Goal: Task Accomplishment & Management: Manage account settings

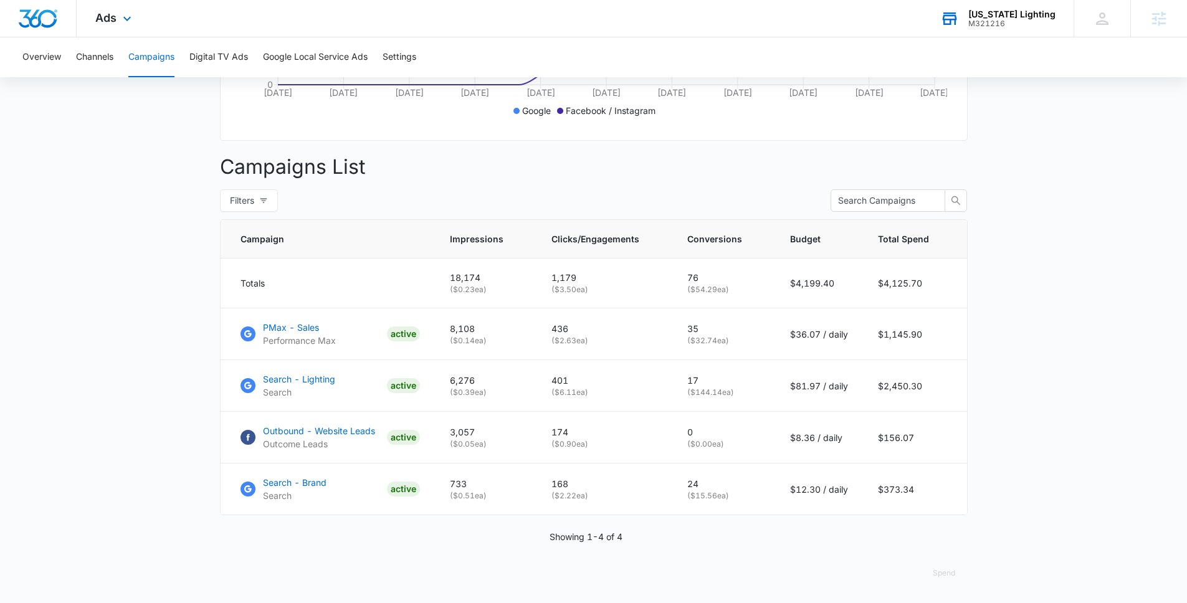
click at [956, 13] on icon at bounding box center [949, 13] width 12 height 2
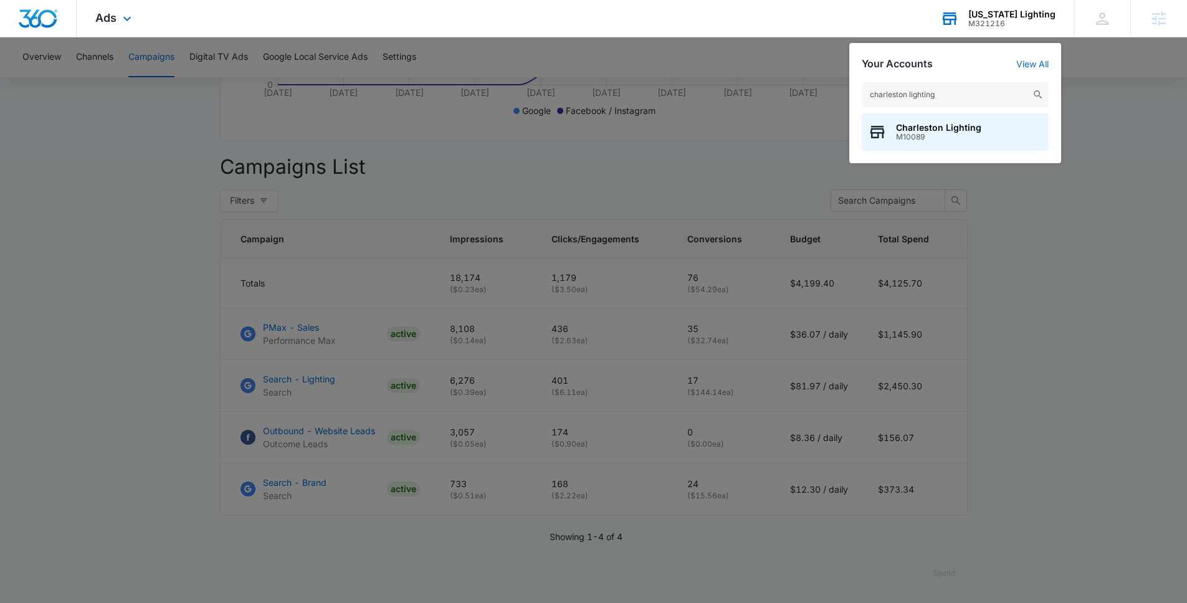
type input "charleston lighting"
click at [944, 112] on div "charleston lighting Charleston Lighting M10089" at bounding box center [955, 116] width 212 height 93
click at [948, 127] on span "Charleston Lighting" at bounding box center [938, 128] width 85 height 10
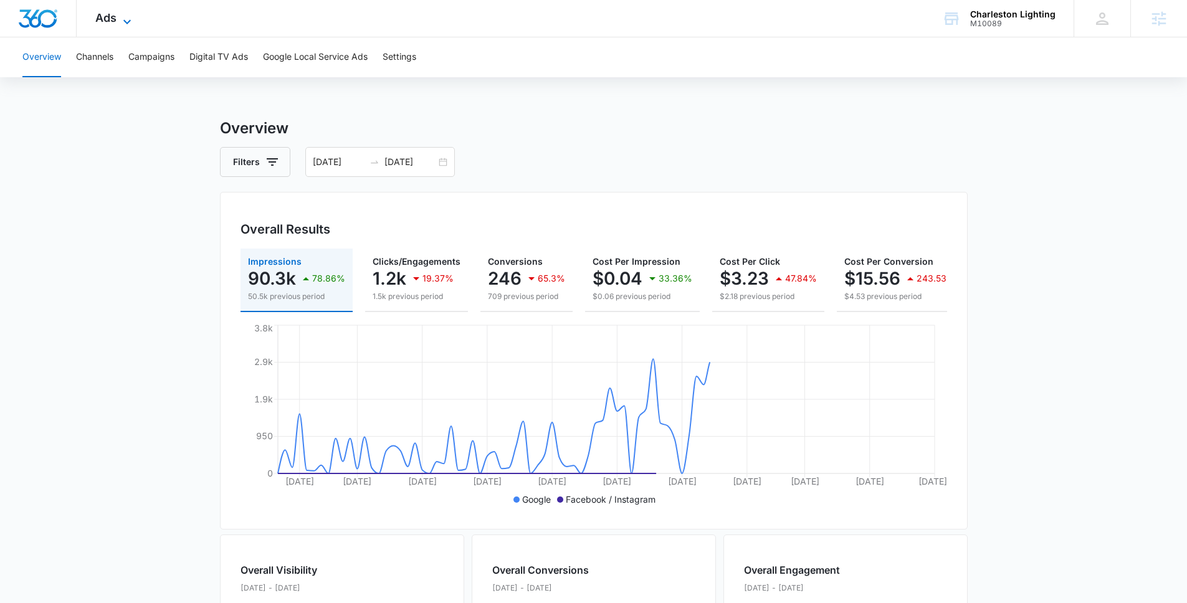
click at [123, 21] on icon at bounding box center [127, 21] width 15 height 15
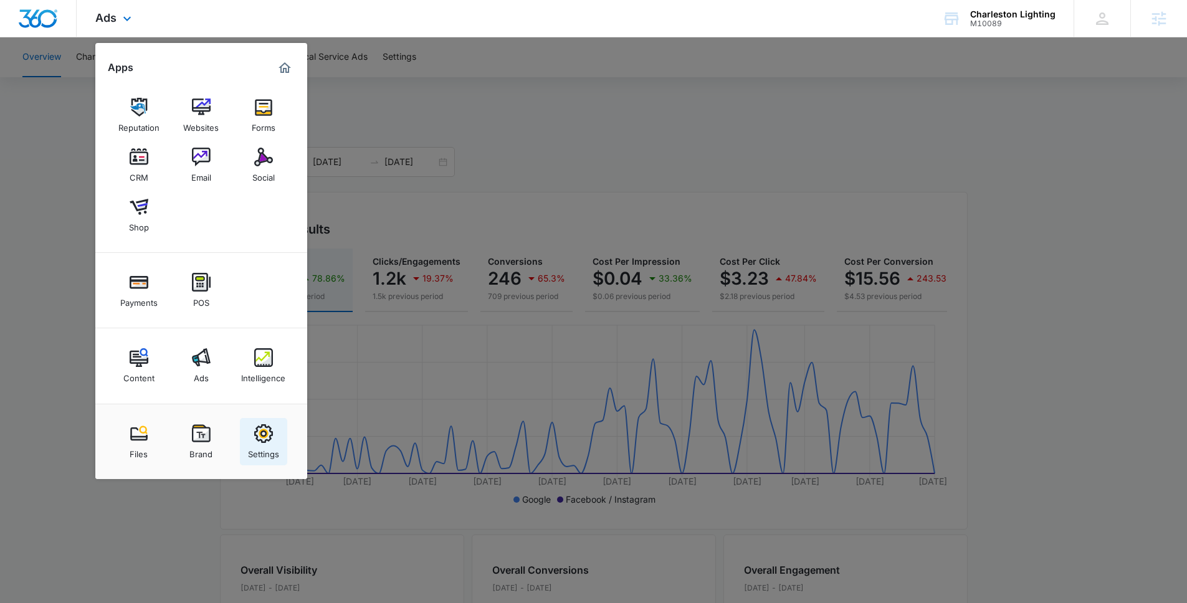
click at [273, 448] on div "Settings" at bounding box center [263, 451] width 31 height 16
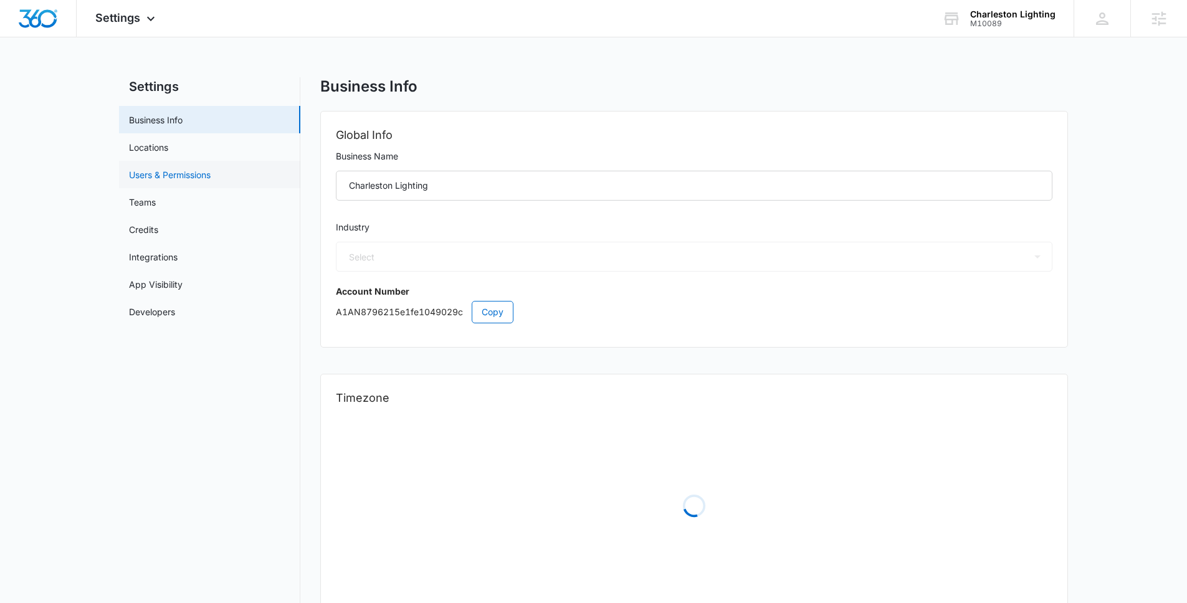
select select "12"
select select "US"
select select "[GEOGRAPHIC_DATA]/[US_STATE]/[GEOGRAPHIC_DATA]"
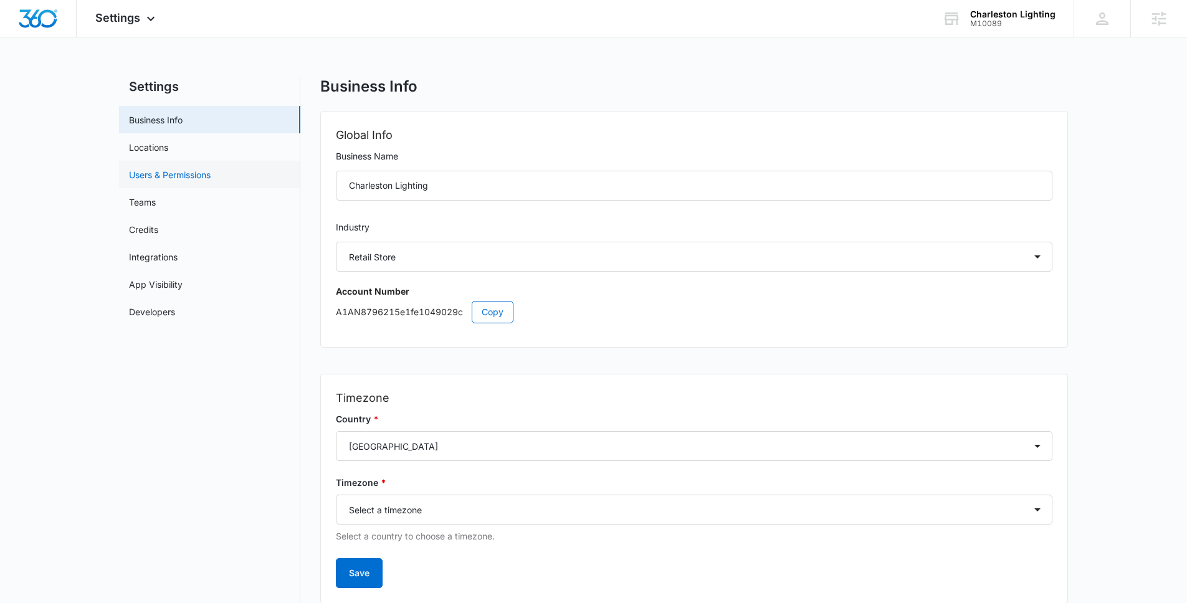
click at [175, 173] on link "Users & Permissions" at bounding box center [170, 174] width 82 height 13
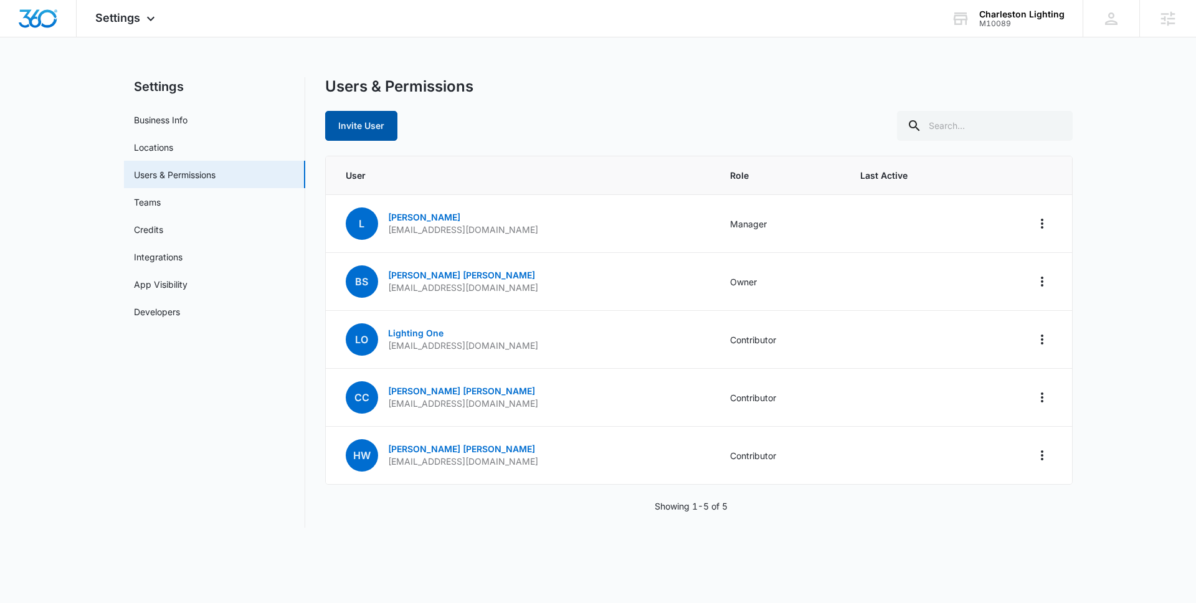
click at [359, 127] on button "Invite User" at bounding box center [361, 126] width 72 height 30
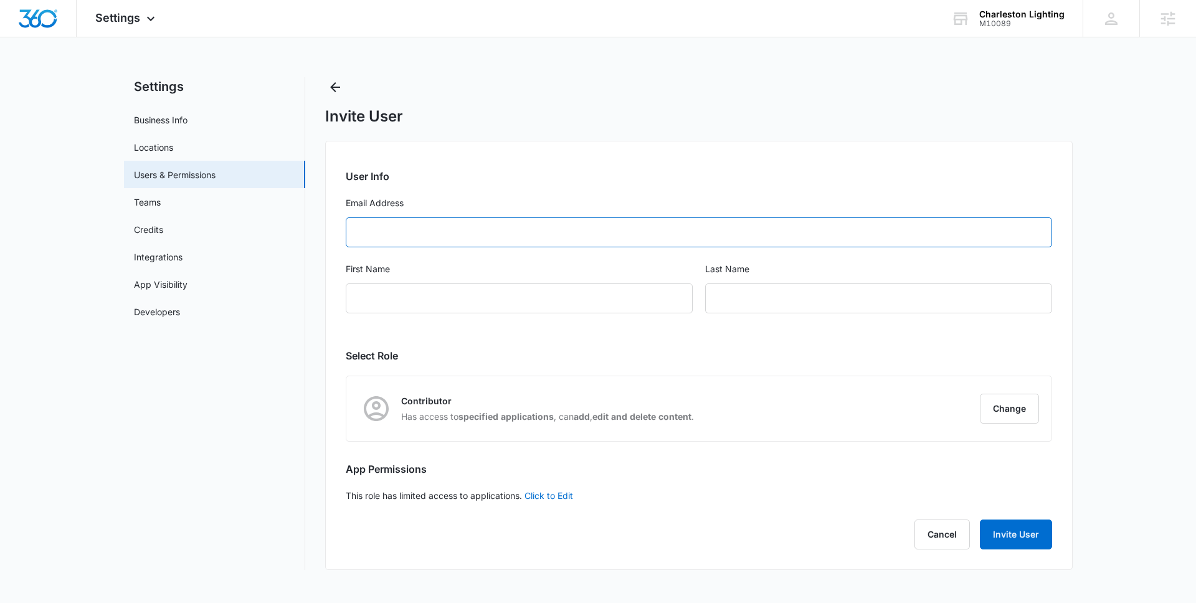
click at [382, 227] on input "Email Address" at bounding box center [699, 232] width 706 height 30
paste input "[EMAIL_ADDRESS][DOMAIN_NAME]"
type input "[EMAIL_ADDRESS][DOMAIN_NAME]"
type input "[PERSON_NAME]"
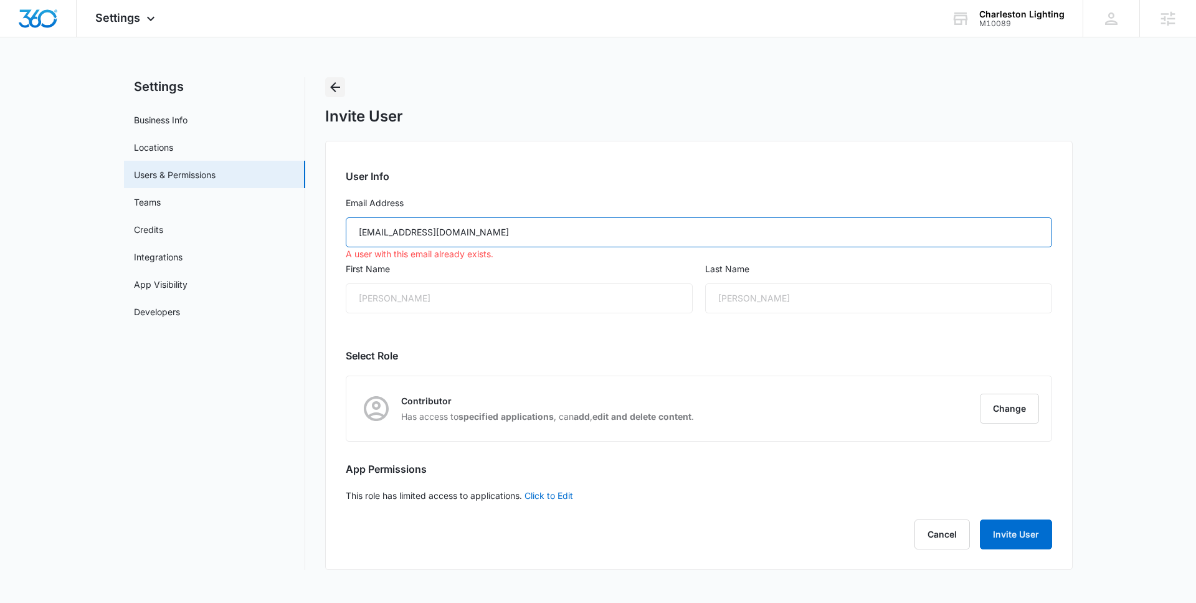
type input "[EMAIL_ADDRESS][DOMAIN_NAME]"
click at [333, 80] on icon "Back" at bounding box center [335, 87] width 15 height 15
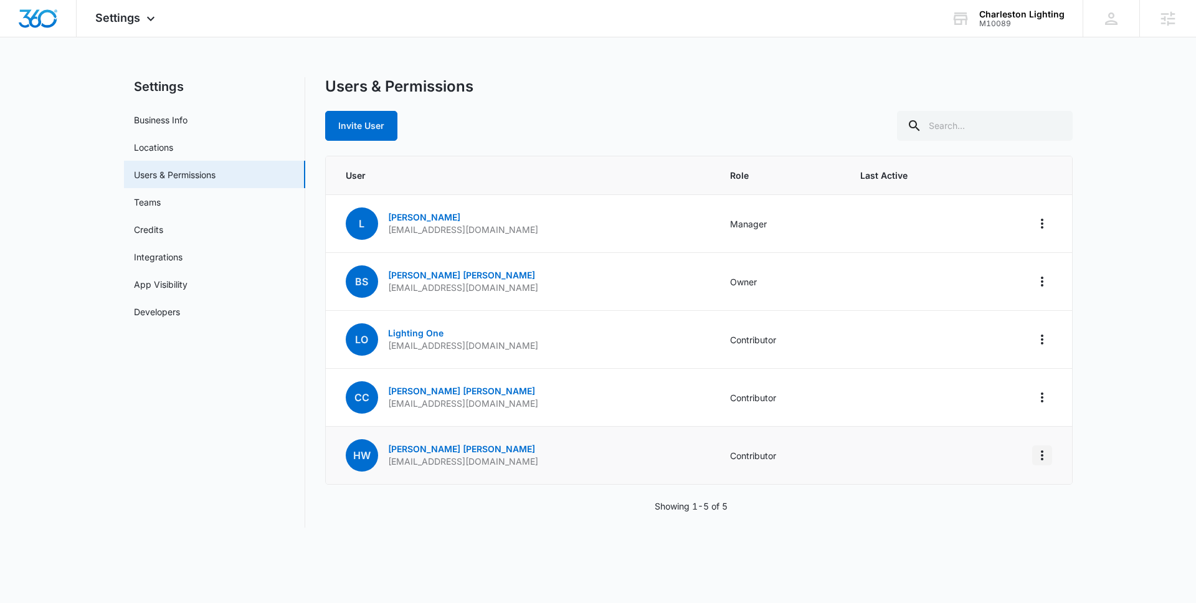
click at [1037, 451] on icon "Actions" at bounding box center [1042, 455] width 15 height 15
click at [1010, 503] on button "Remove User" at bounding box center [987, 509] width 128 height 19
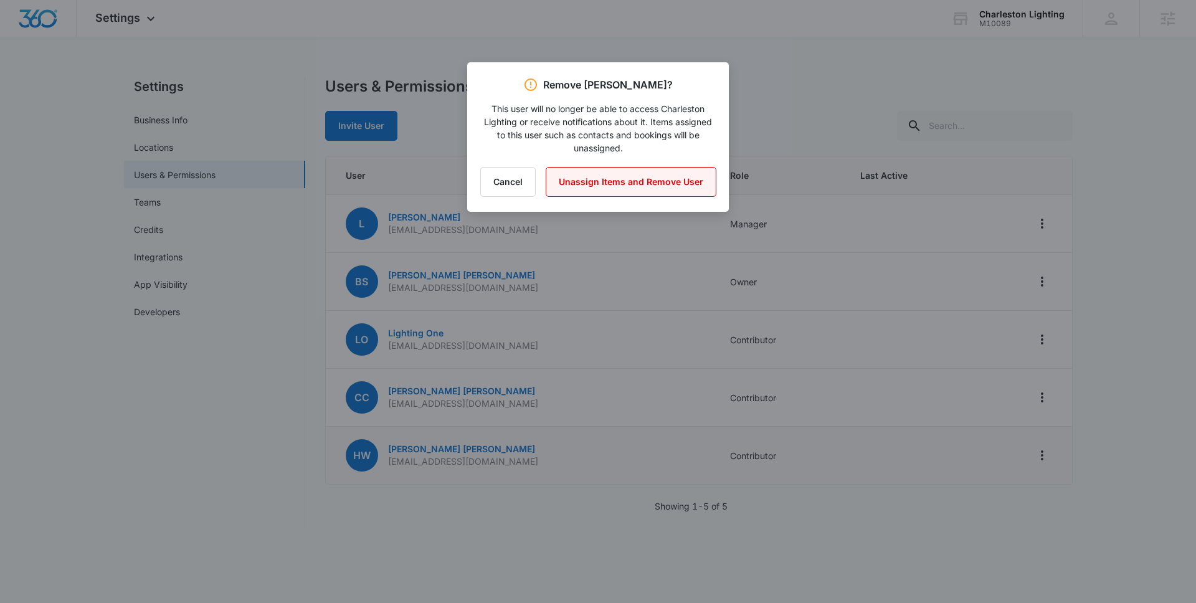
click at [557, 191] on button "Unassign Items and Remove User" at bounding box center [631, 182] width 171 height 30
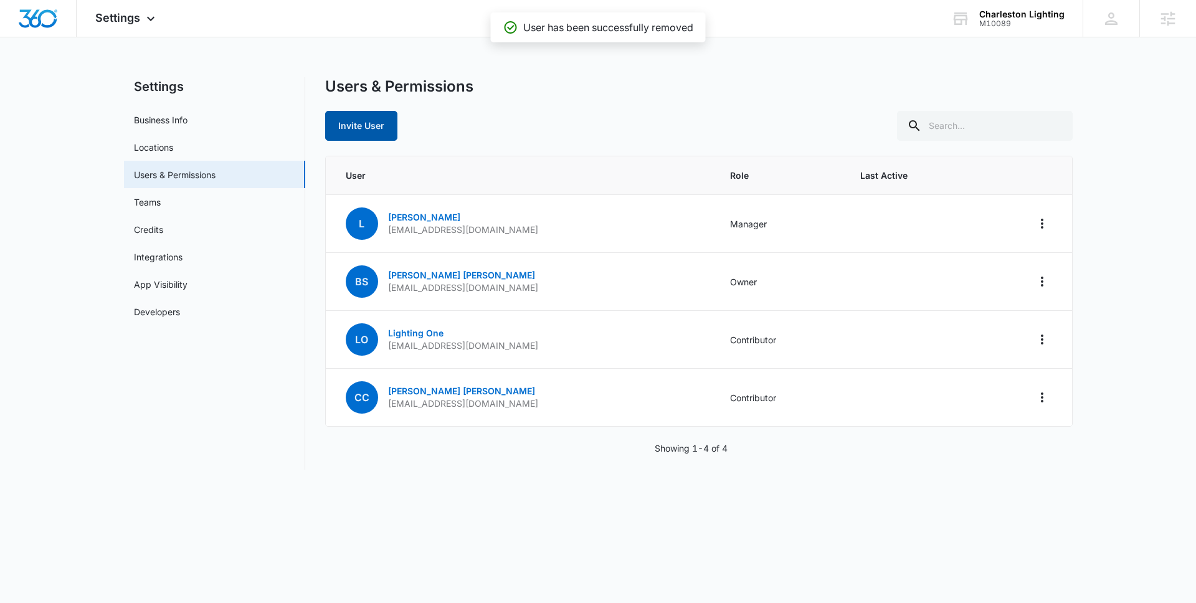
click at [327, 123] on button "Invite User" at bounding box center [361, 126] width 72 height 30
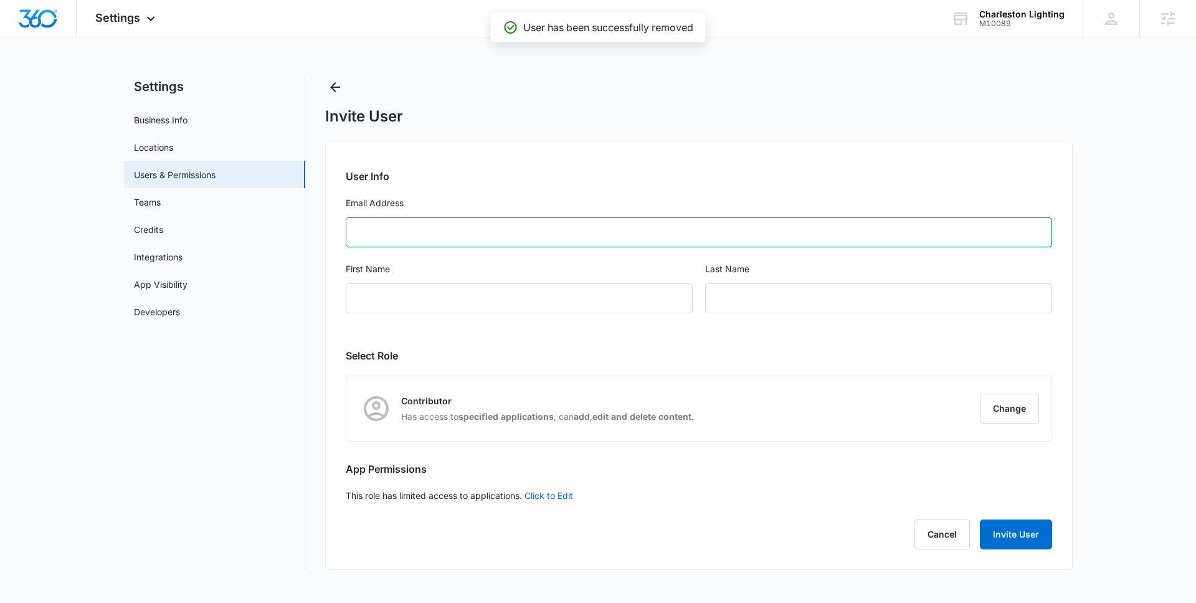
click at [483, 236] on input "Email Address" at bounding box center [699, 232] width 706 height 30
paste input "[EMAIL_ADDRESS][DOMAIN_NAME]"
type input "[EMAIL_ADDRESS][DOMAIN_NAME]"
type input "[PERSON_NAME]"
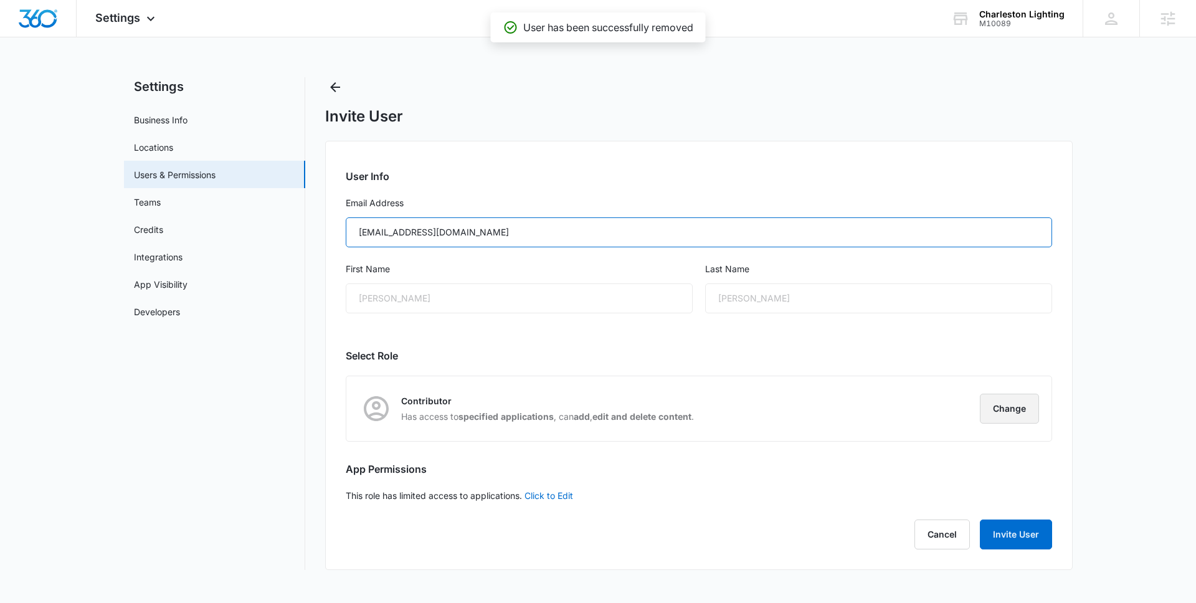
type input "[EMAIL_ADDRESS][DOMAIN_NAME]"
click at [1025, 408] on button "Change" at bounding box center [1009, 409] width 59 height 30
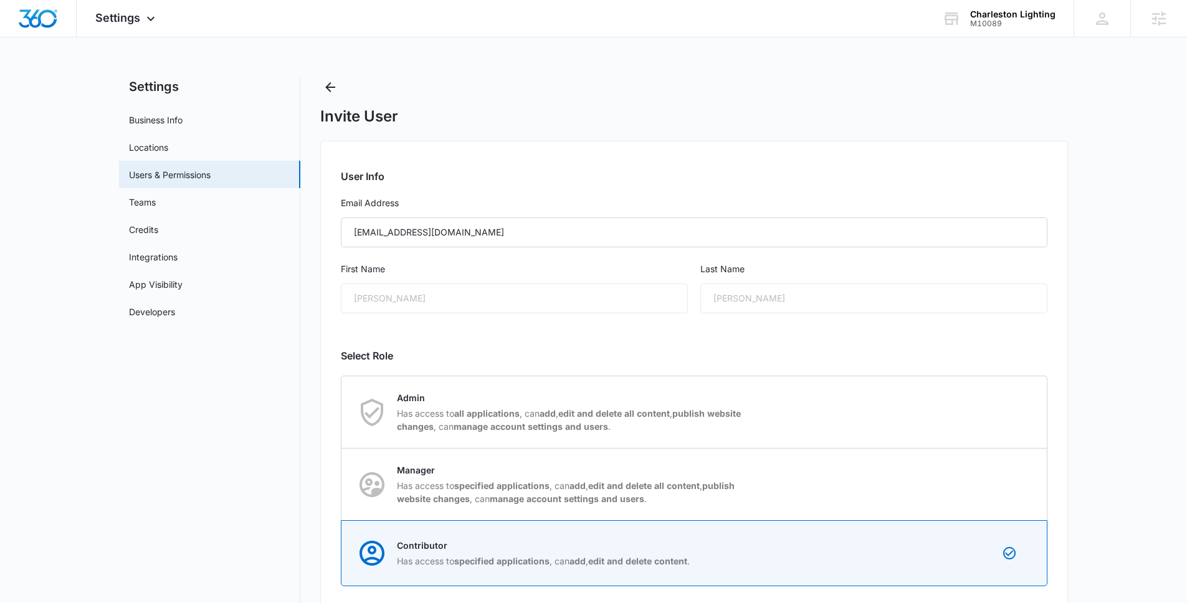
click at [1095, 440] on main "Settings Business Info Locations Users & Permissions Teams Credits Integrations…" at bounding box center [593, 403] width 1187 height 652
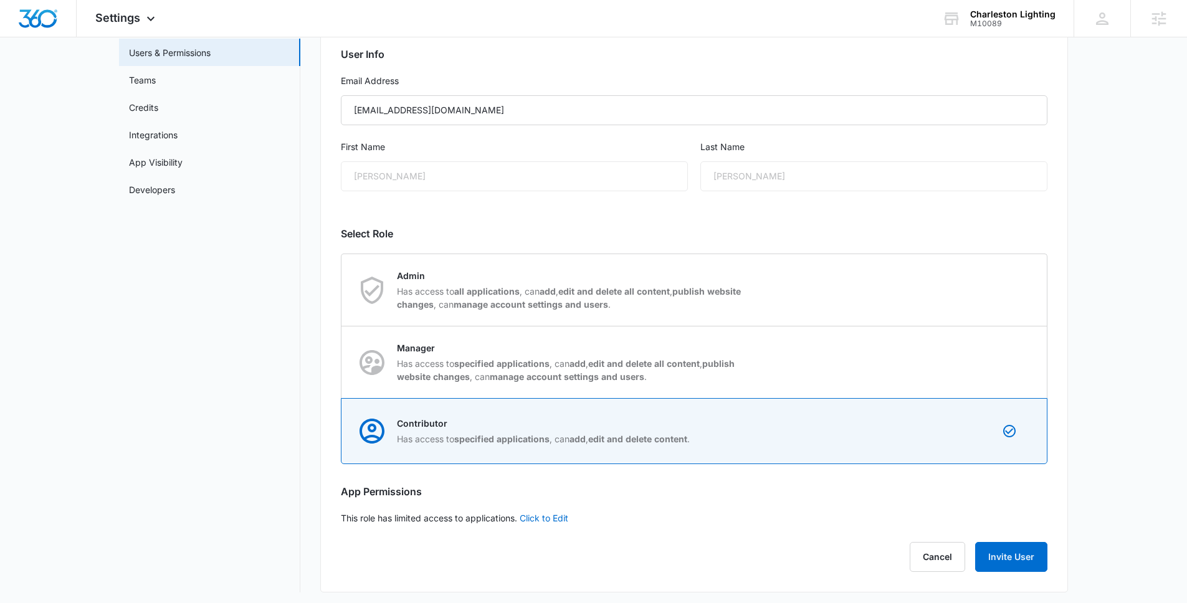
scroll to position [126, 0]
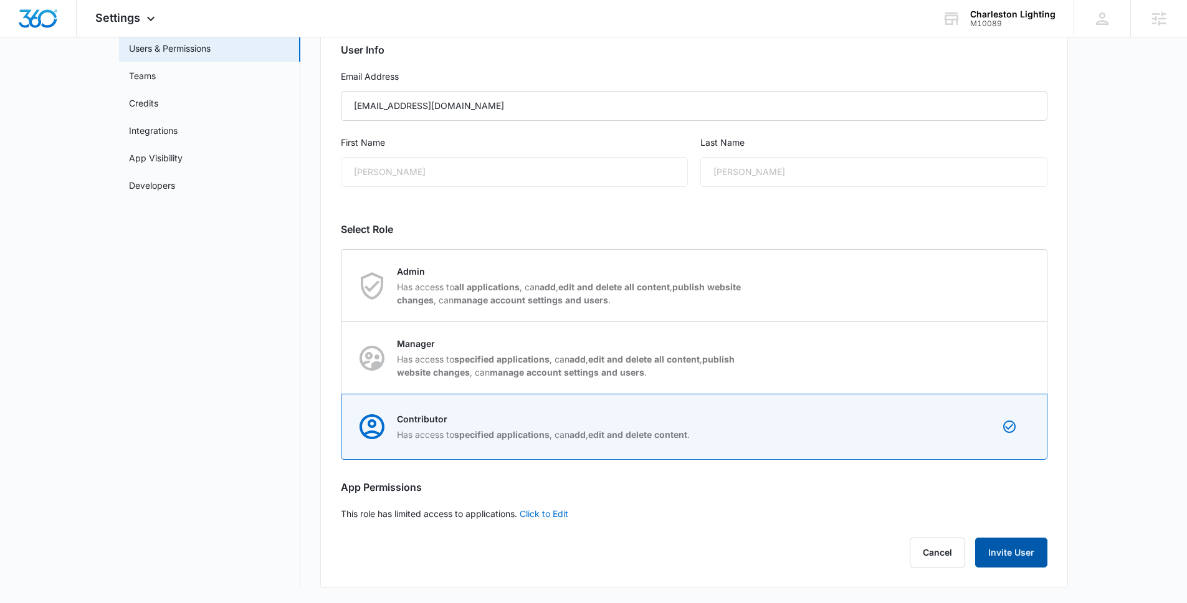
click at [1021, 552] on button "Invite User" at bounding box center [1011, 553] width 72 height 30
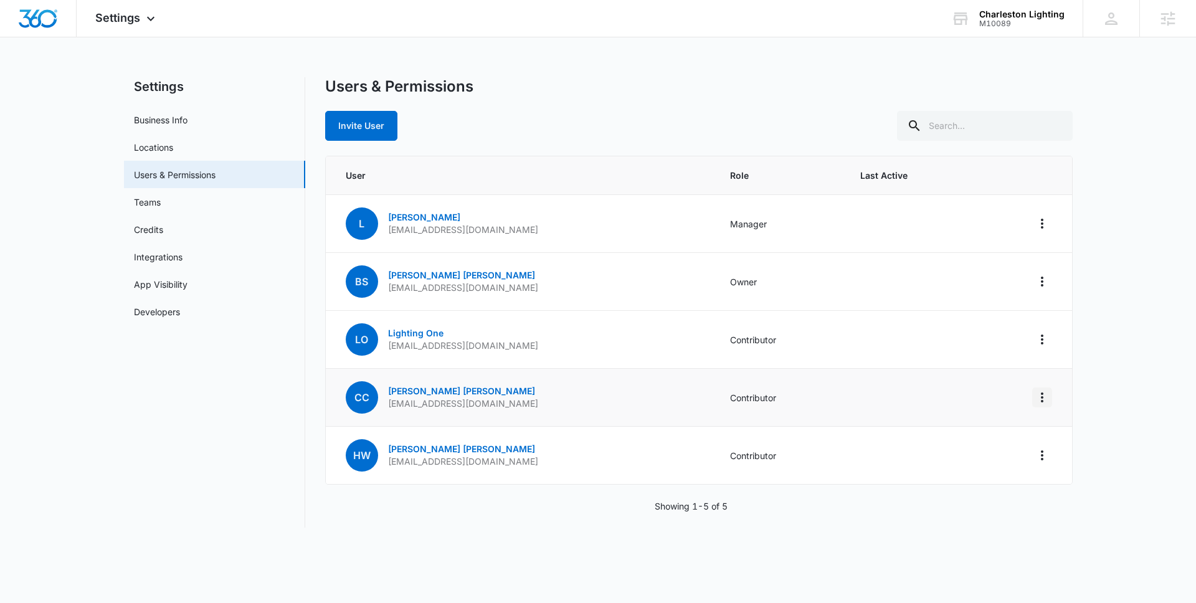
click at [1047, 399] on icon "Actions" at bounding box center [1042, 397] width 15 height 15
click at [1012, 453] on div "Remove User" at bounding box center [979, 451] width 83 height 9
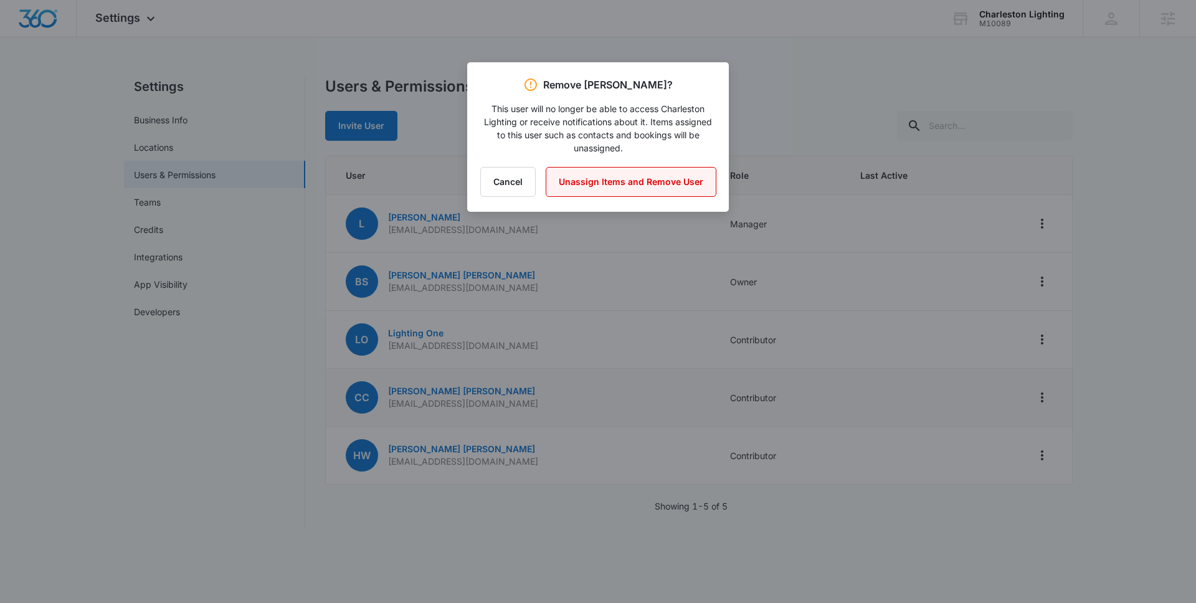
click at [614, 177] on button "Unassign Items and Remove User" at bounding box center [631, 182] width 171 height 30
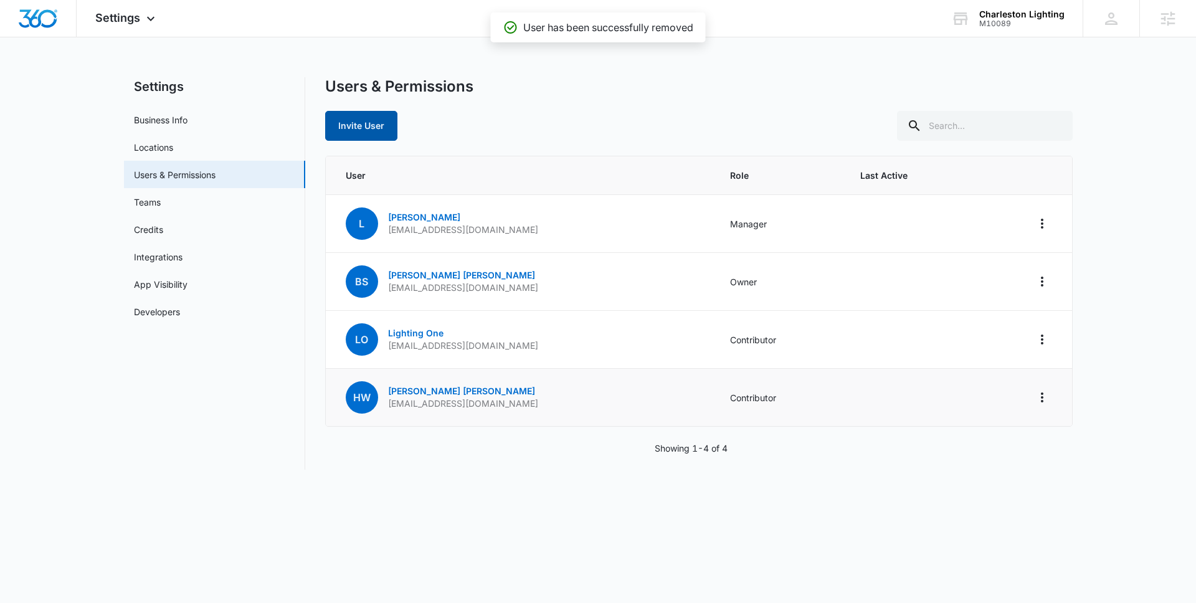
click at [360, 117] on button "Invite User" at bounding box center [361, 126] width 72 height 30
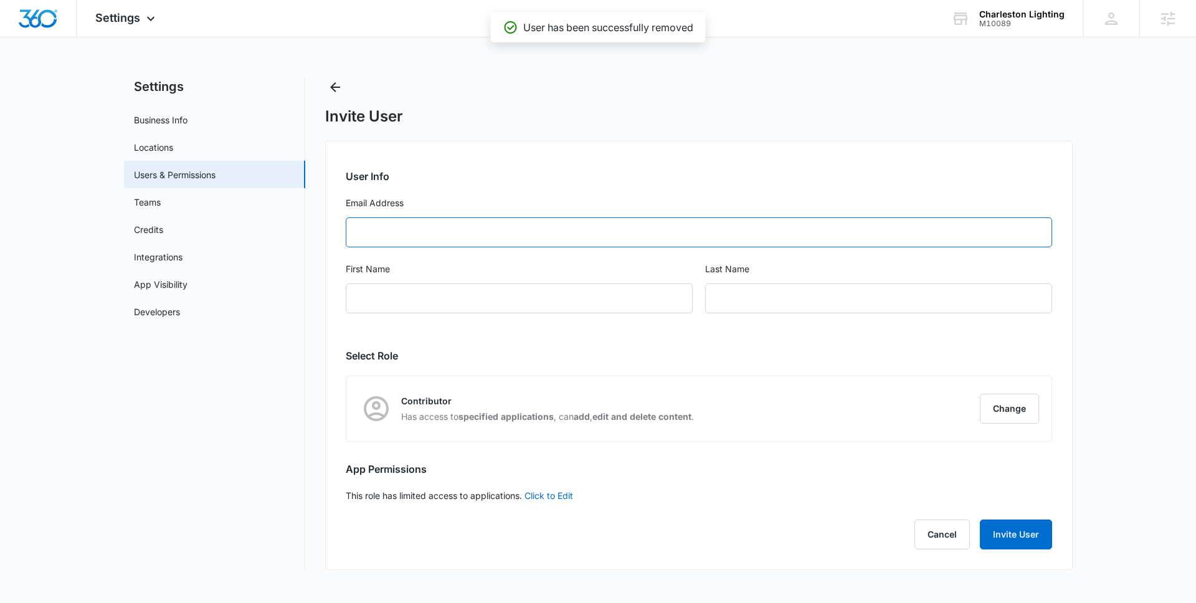
click at [442, 237] on input "Email Address" at bounding box center [699, 232] width 706 height 30
paste input "[EMAIL_ADDRESS][DOMAIN_NAME]"
type input "[EMAIL_ADDRESS][DOMAIN_NAME]"
type input "[PERSON_NAME]"
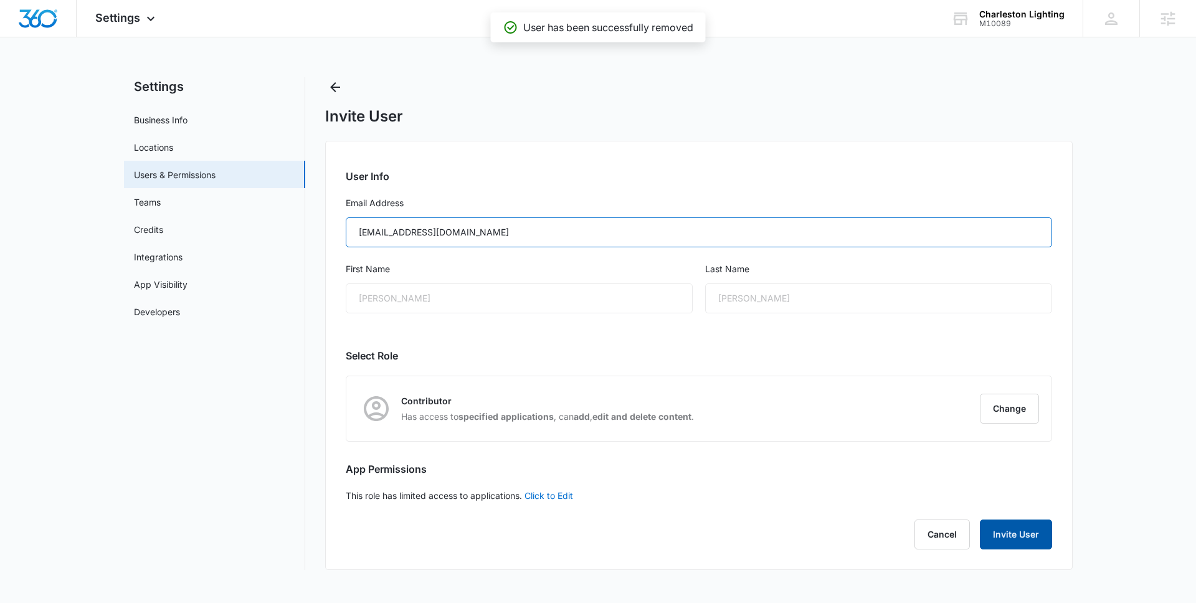
type input "[EMAIL_ADDRESS][DOMAIN_NAME]"
click at [1007, 525] on button "Invite User" at bounding box center [1016, 535] width 72 height 30
